Goal: Check status: Check status

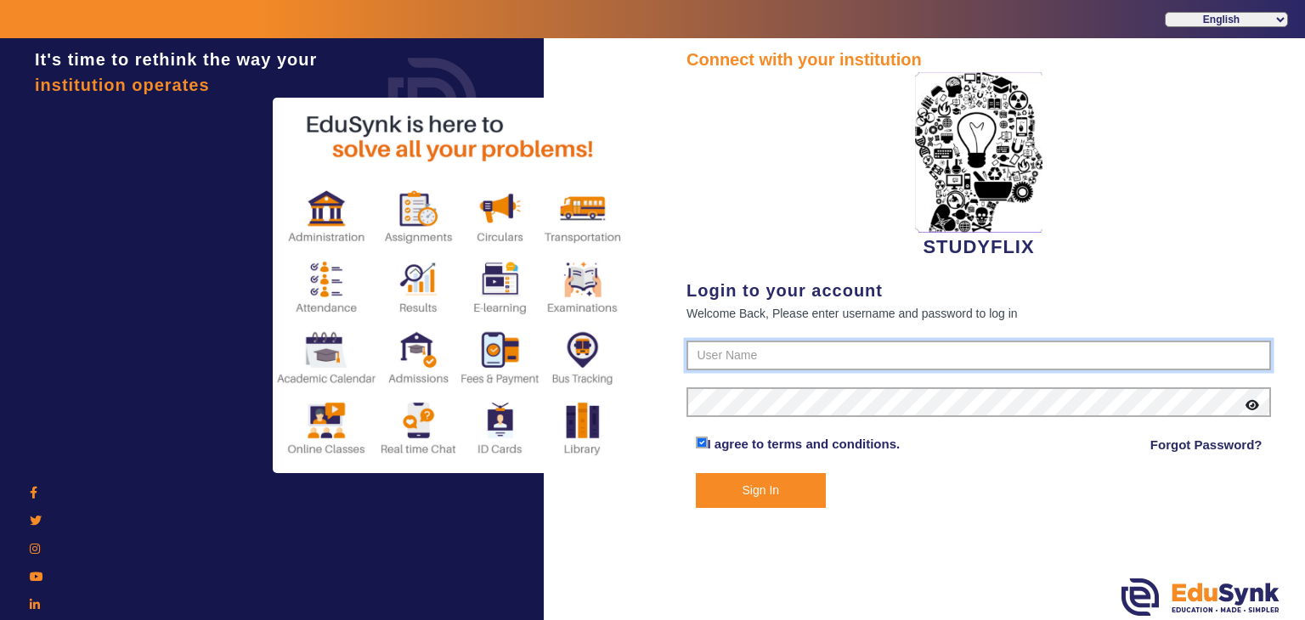
click at [762, 358] on input "text" at bounding box center [978, 356] width 584 height 31
type input "6354922771"
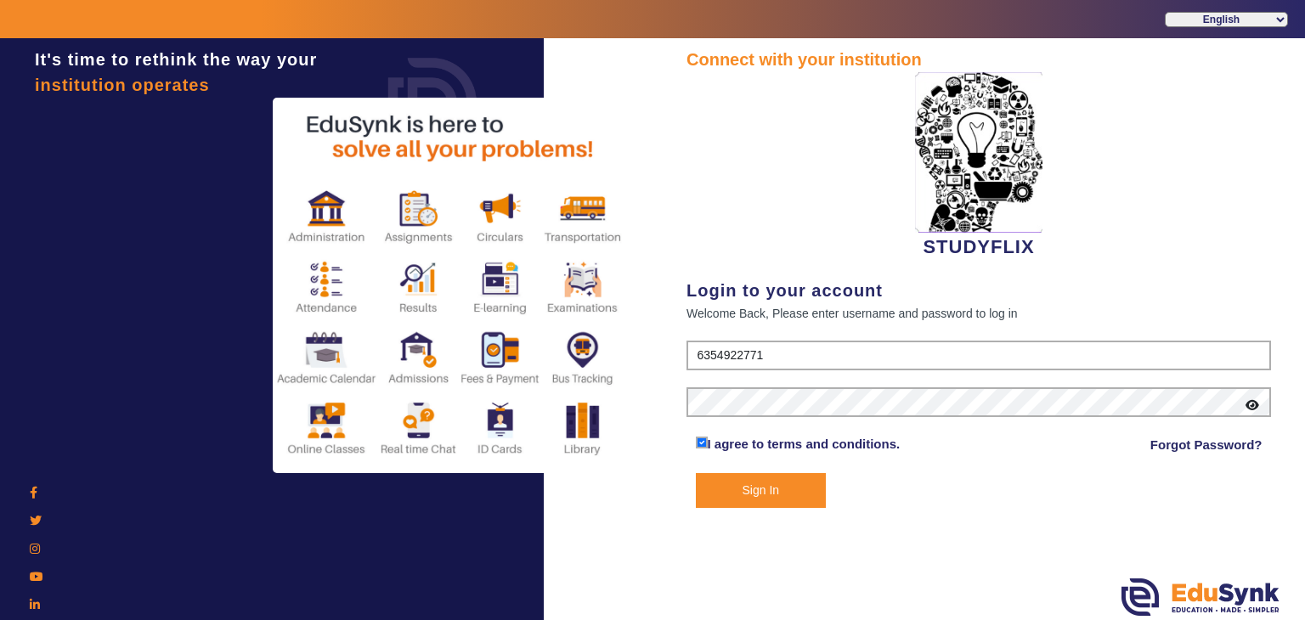
click at [758, 507] on button "Sign In" at bounding box center [761, 490] width 131 height 35
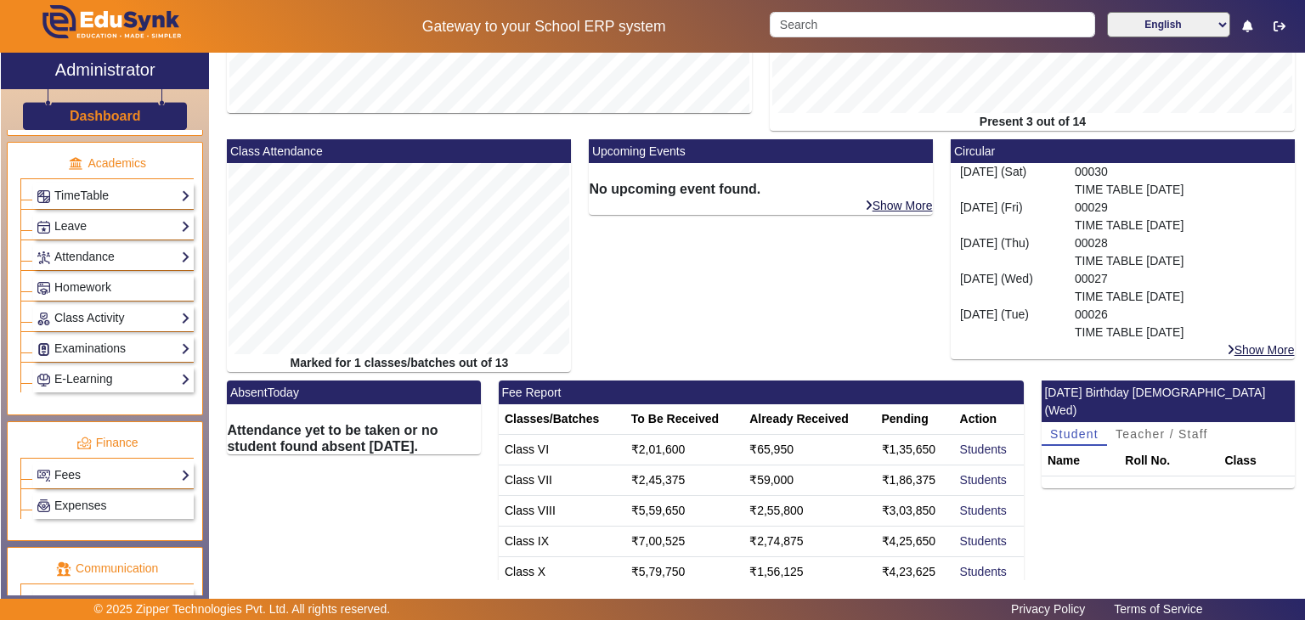
scroll to position [668, 0]
click at [89, 339] on link "Examinations" at bounding box center [114, 347] width 154 height 20
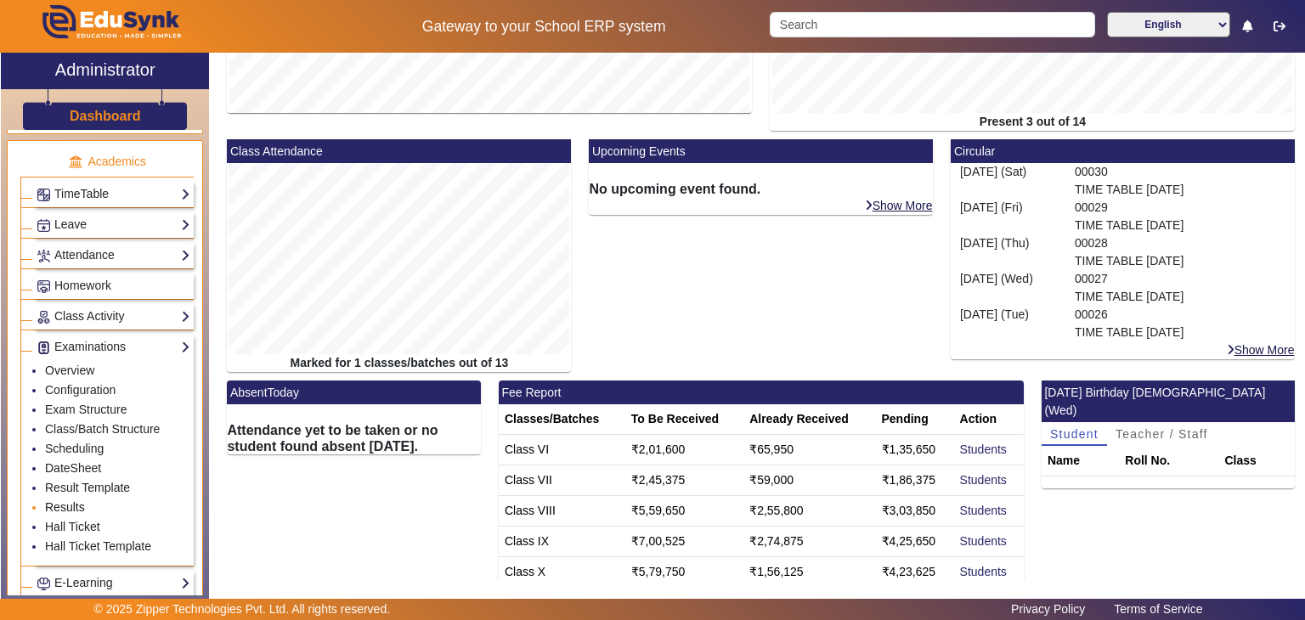
click at [77, 500] on link "Results" at bounding box center [65, 507] width 40 height 14
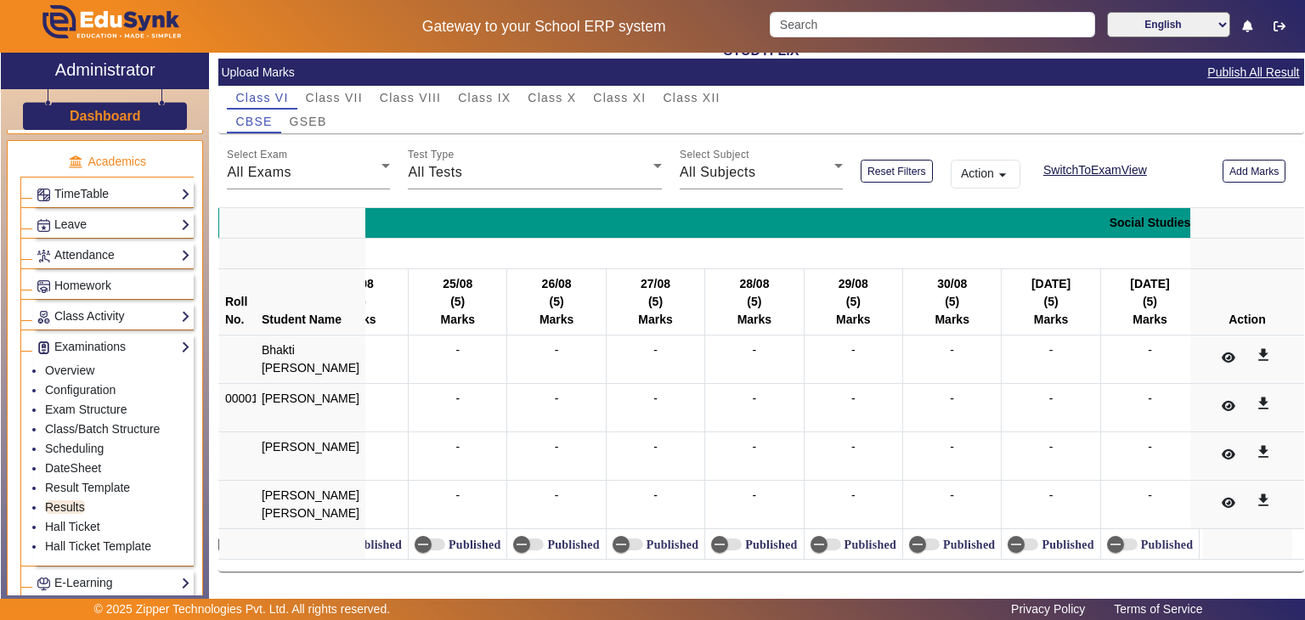
scroll to position [0, 1570]
